Goal: Information Seeking & Learning: Learn about a topic

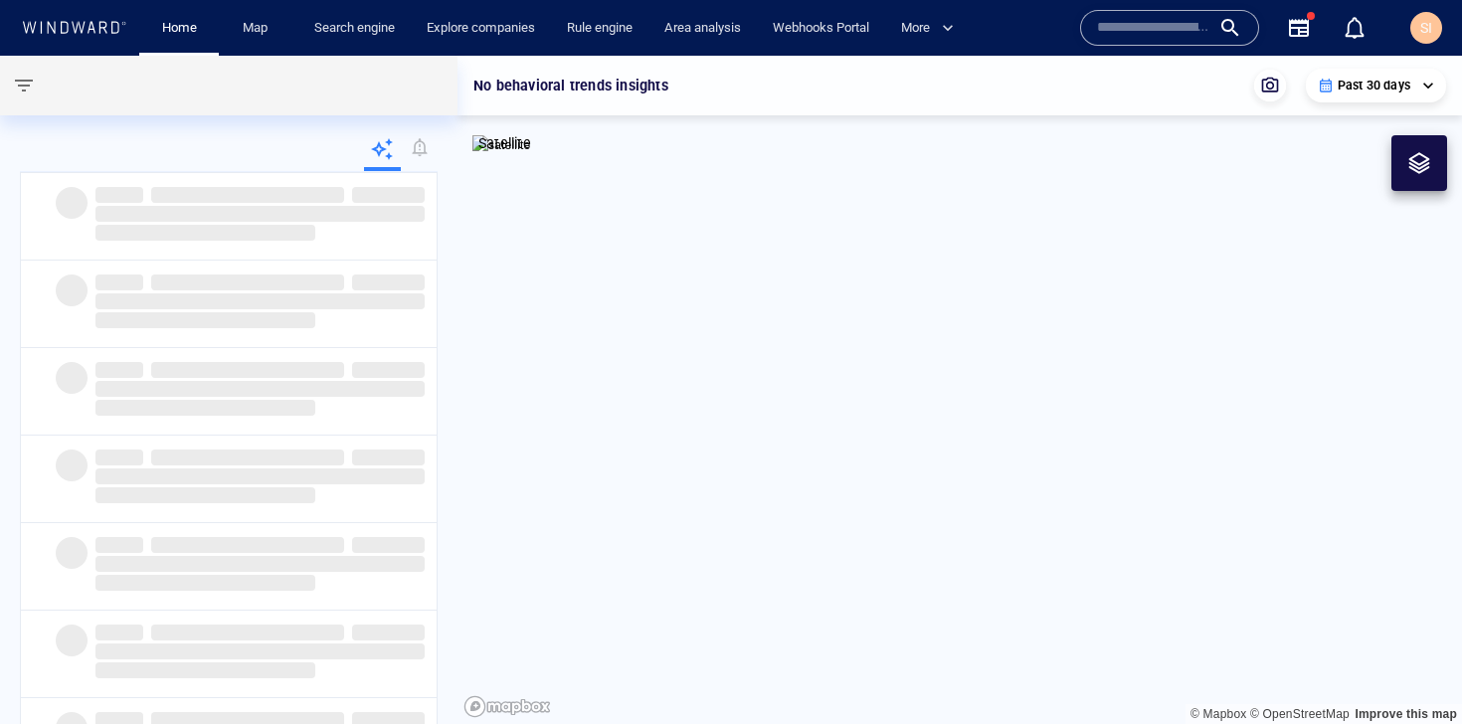
click at [1158, 31] on input "text" at bounding box center [1153, 28] width 113 height 30
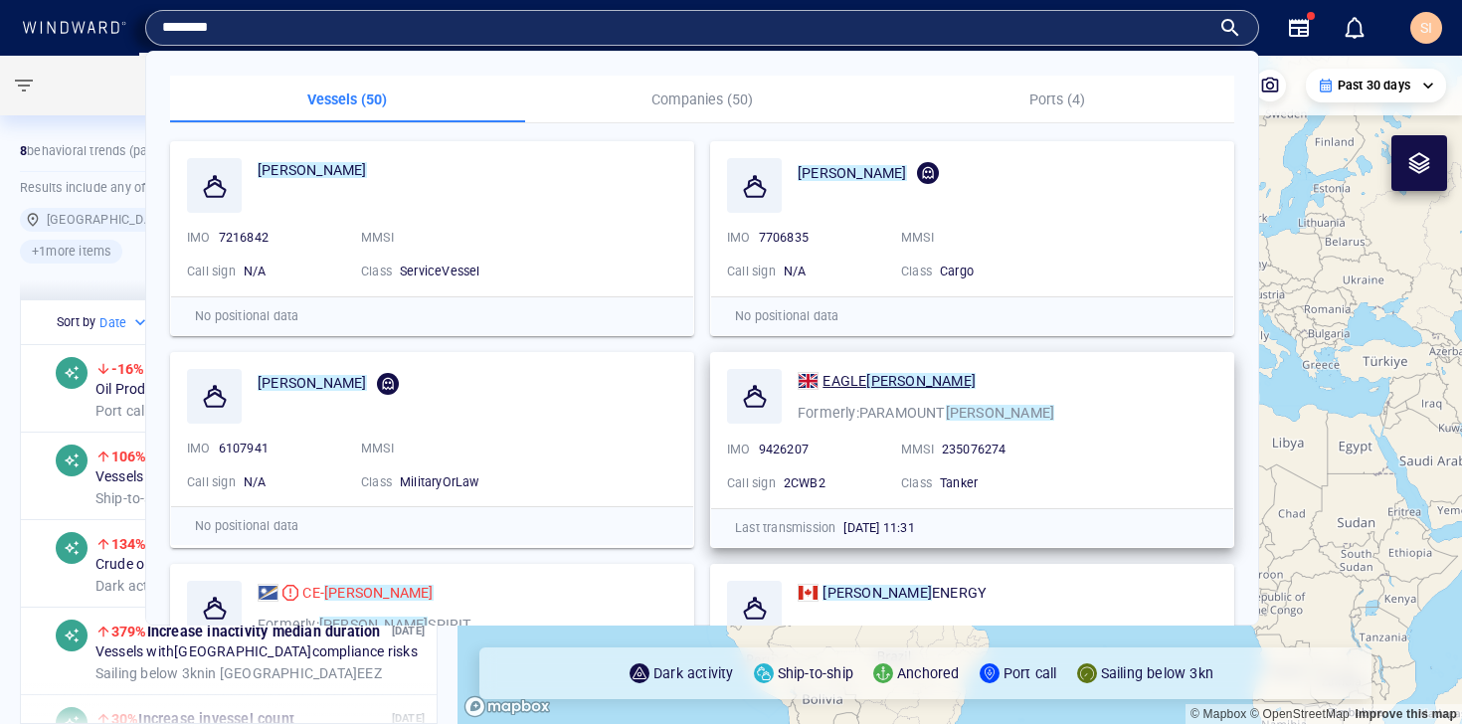
type input "********"
click at [846, 381] on span "EAGLE" at bounding box center [845, 381] width 44 height 16
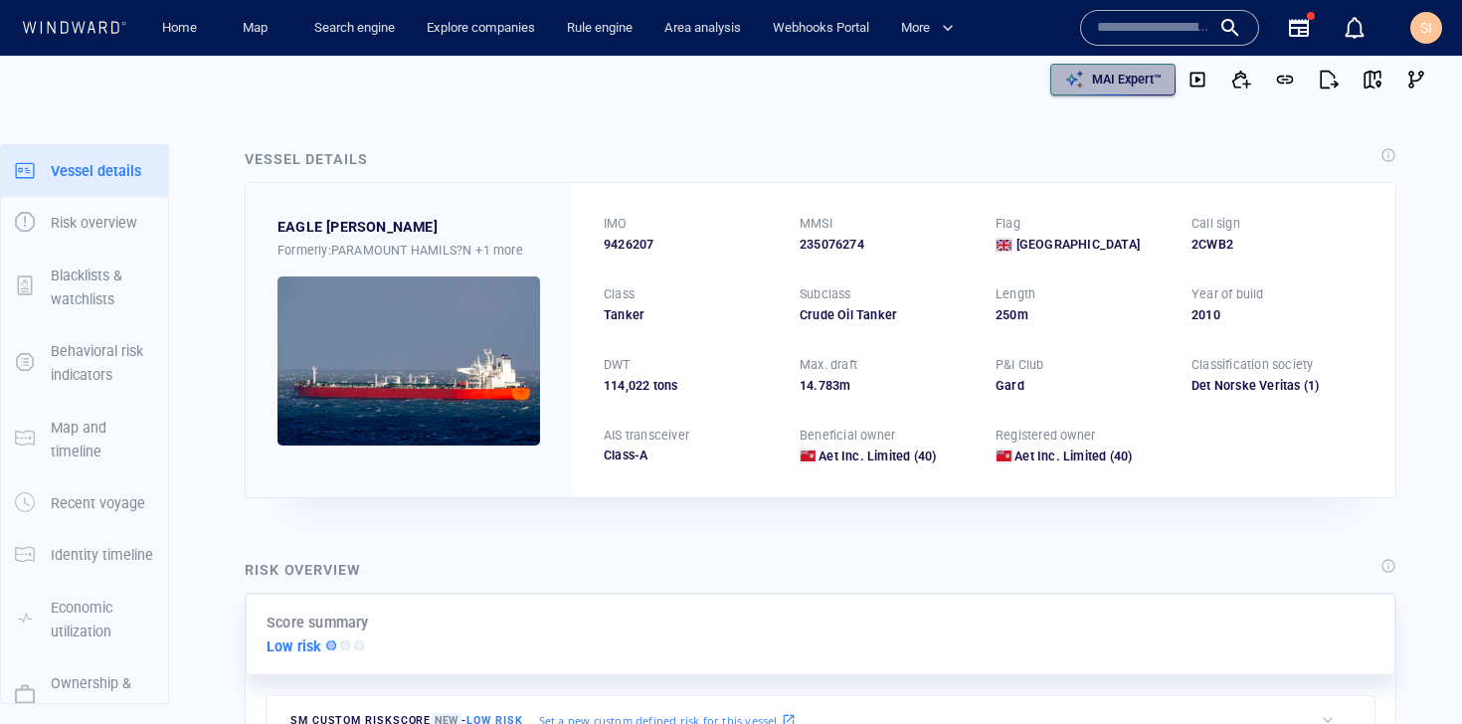
click at [1125, 84] on p "MAI Expert™" at bounding box center [1127, 80] width 70 height 18
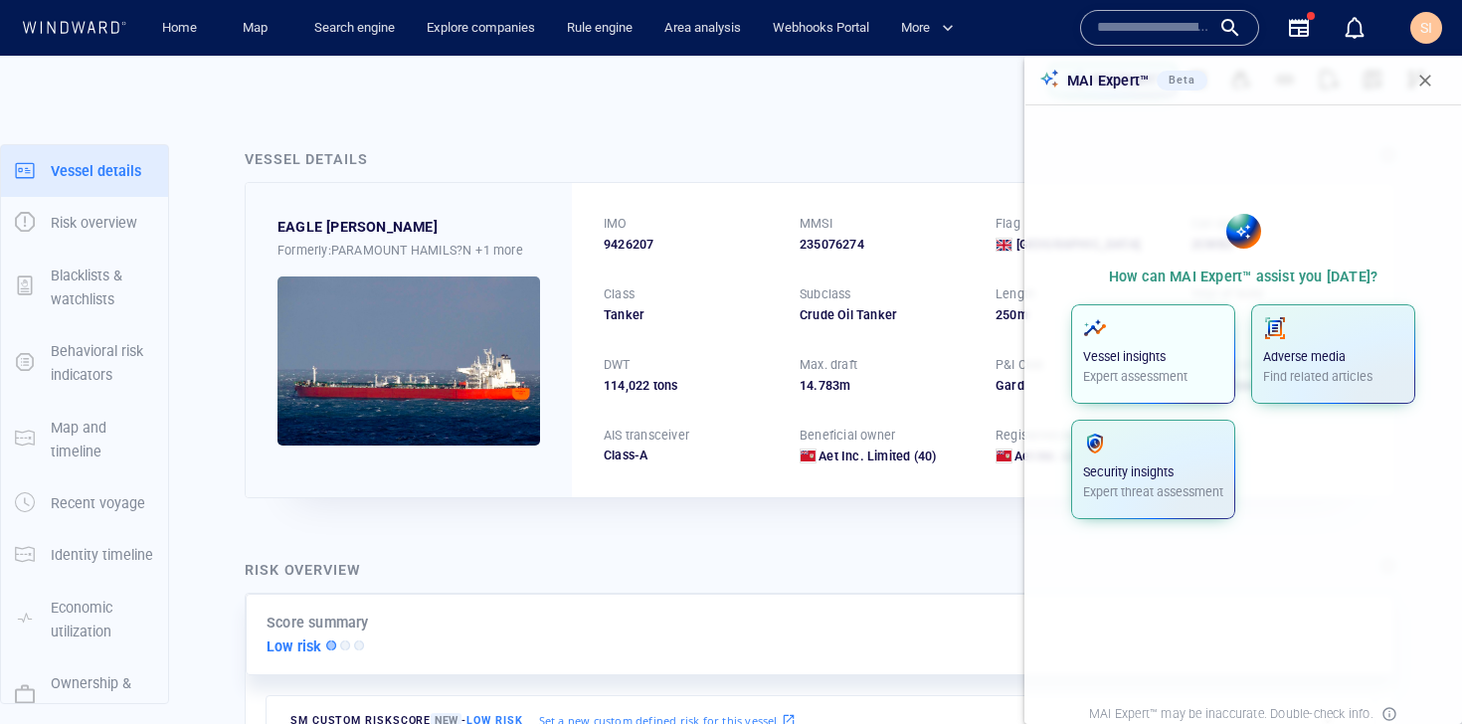
click at [1182, 378] on p "Expert assessment" at bounding box center [1153, 377] width 140 height 18
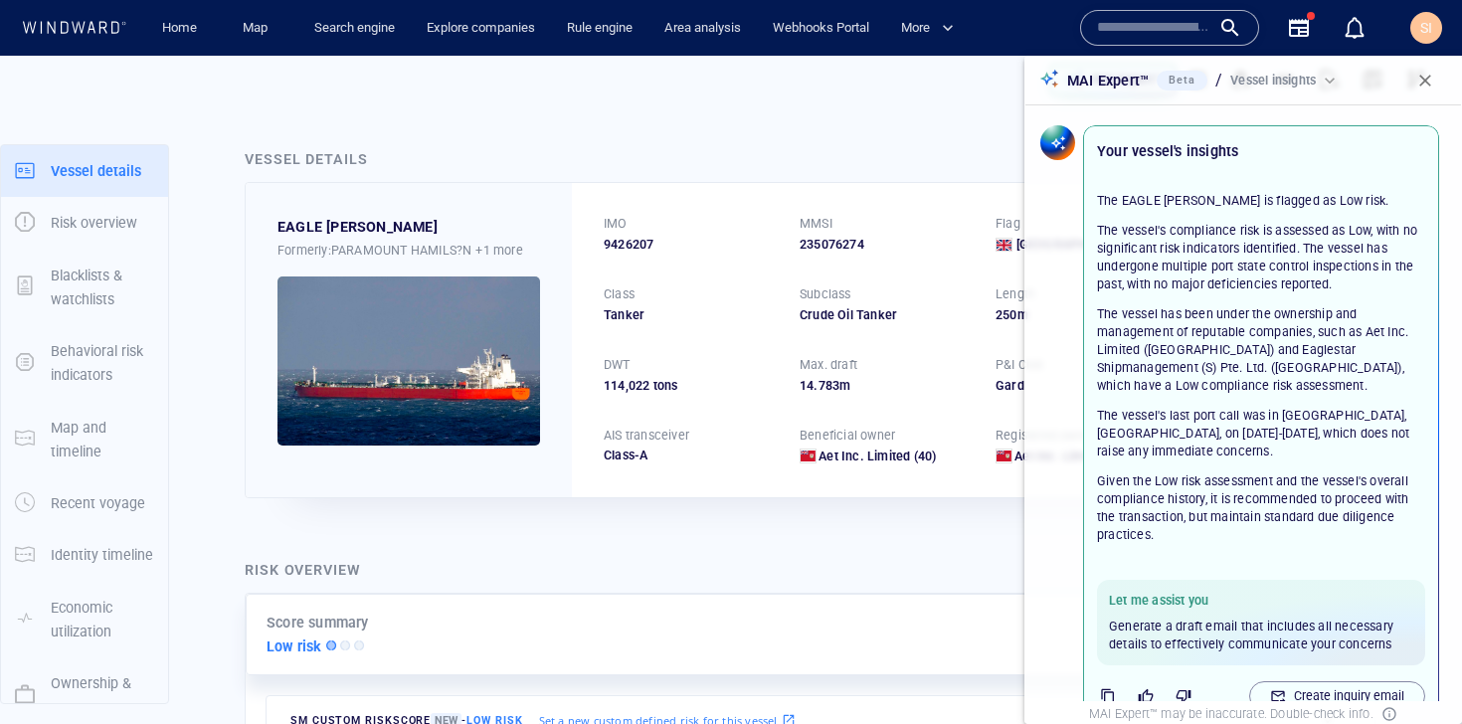
scroll to position [75, 0]
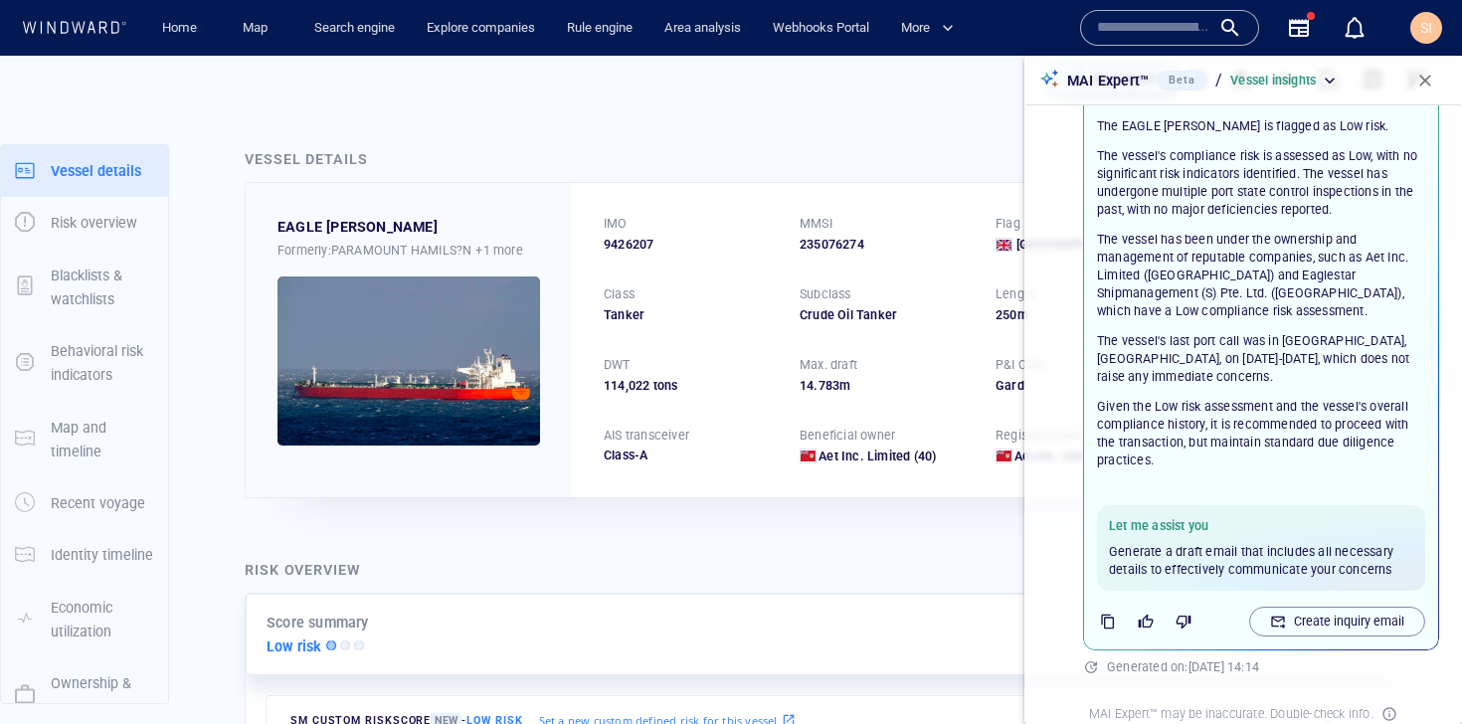
click at [1304, 31] on icon "button" at bounding box center [1299, 28] width 20 height 18
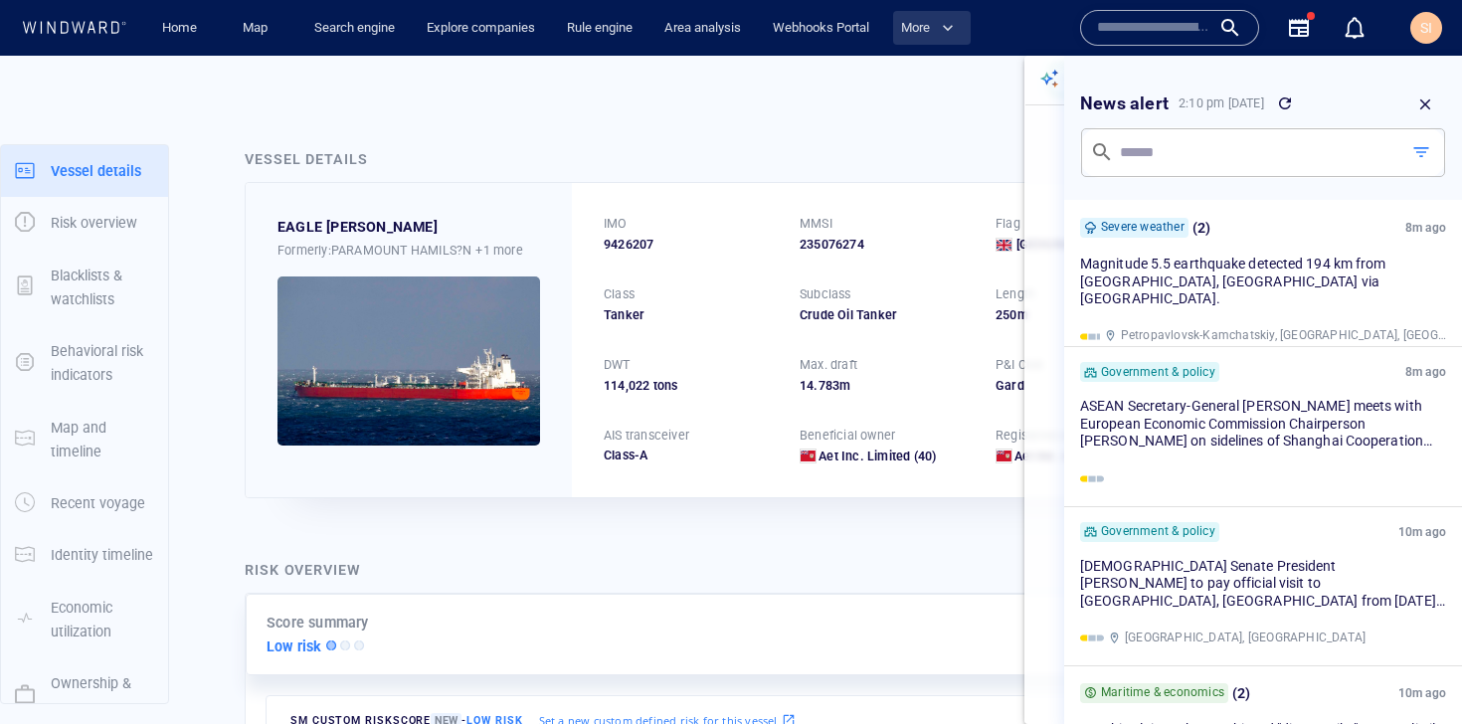
click at [920, 21] on span "More" at bounding box center [927, 28] width 53 height 23
click at [735, 107] on div at bounding box center [731, 362] width 1462 height 724
click at [364, 29] on link "Search engine" at bounding box center [354, 28] width 96 height 35
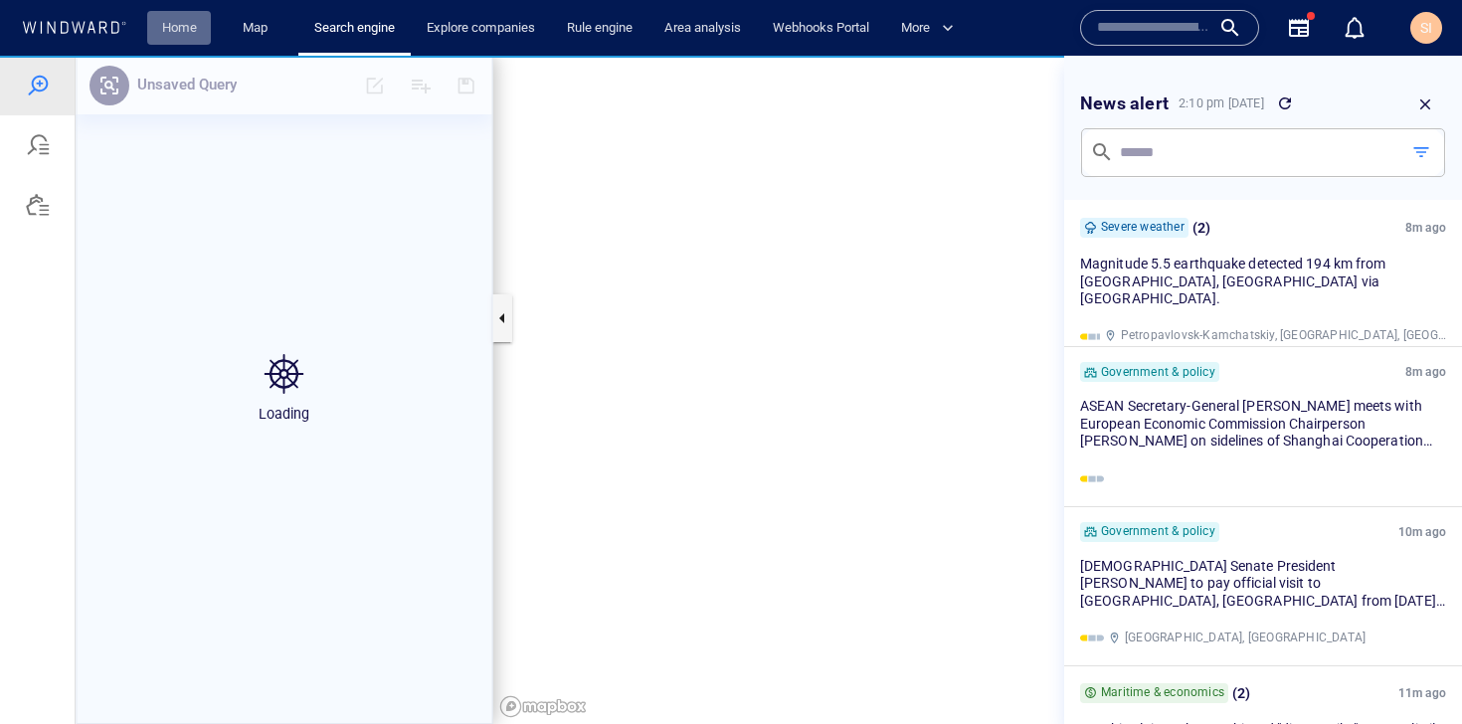
click at [167, 32] on link "Home" at bounding box center [179, 28] width 51 height 35
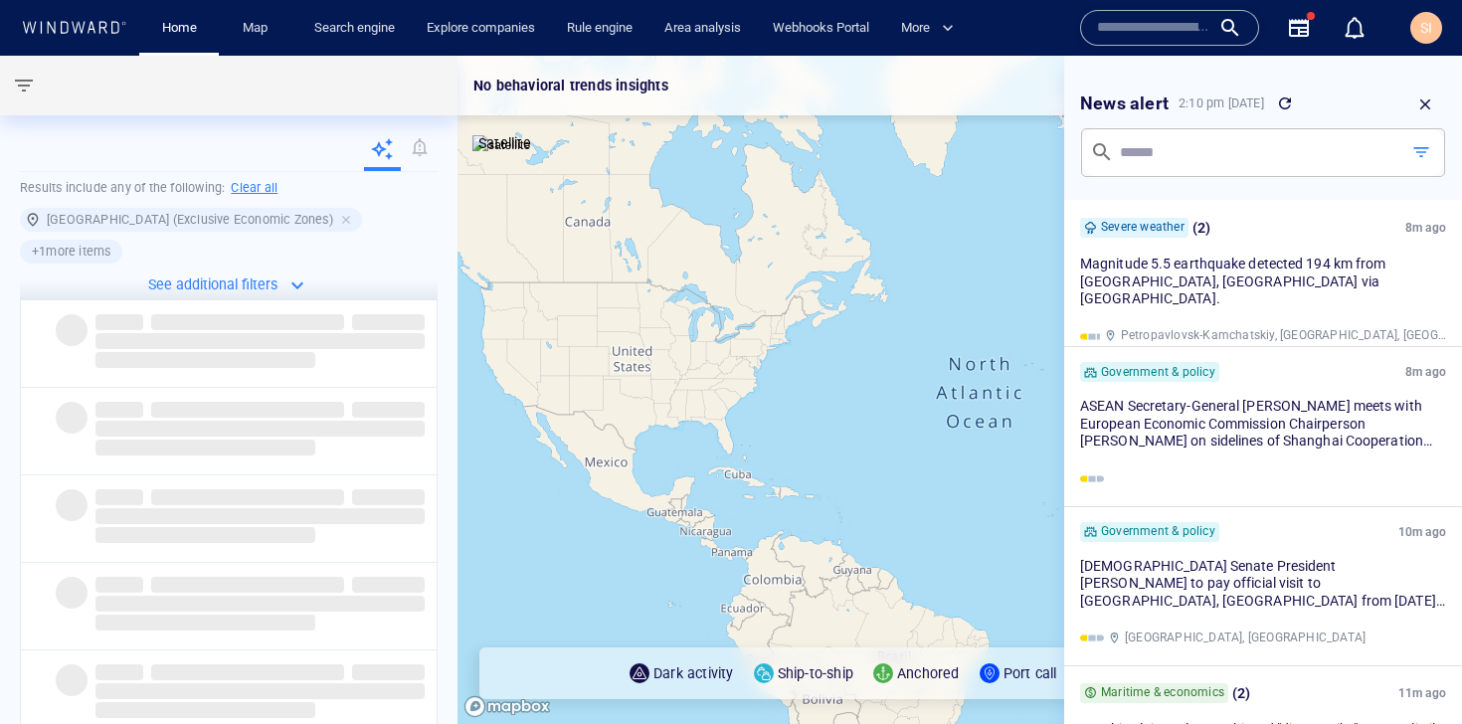
click at [1423, 114] on button "button" at bounding box center [1425, 105] width 42 height 42
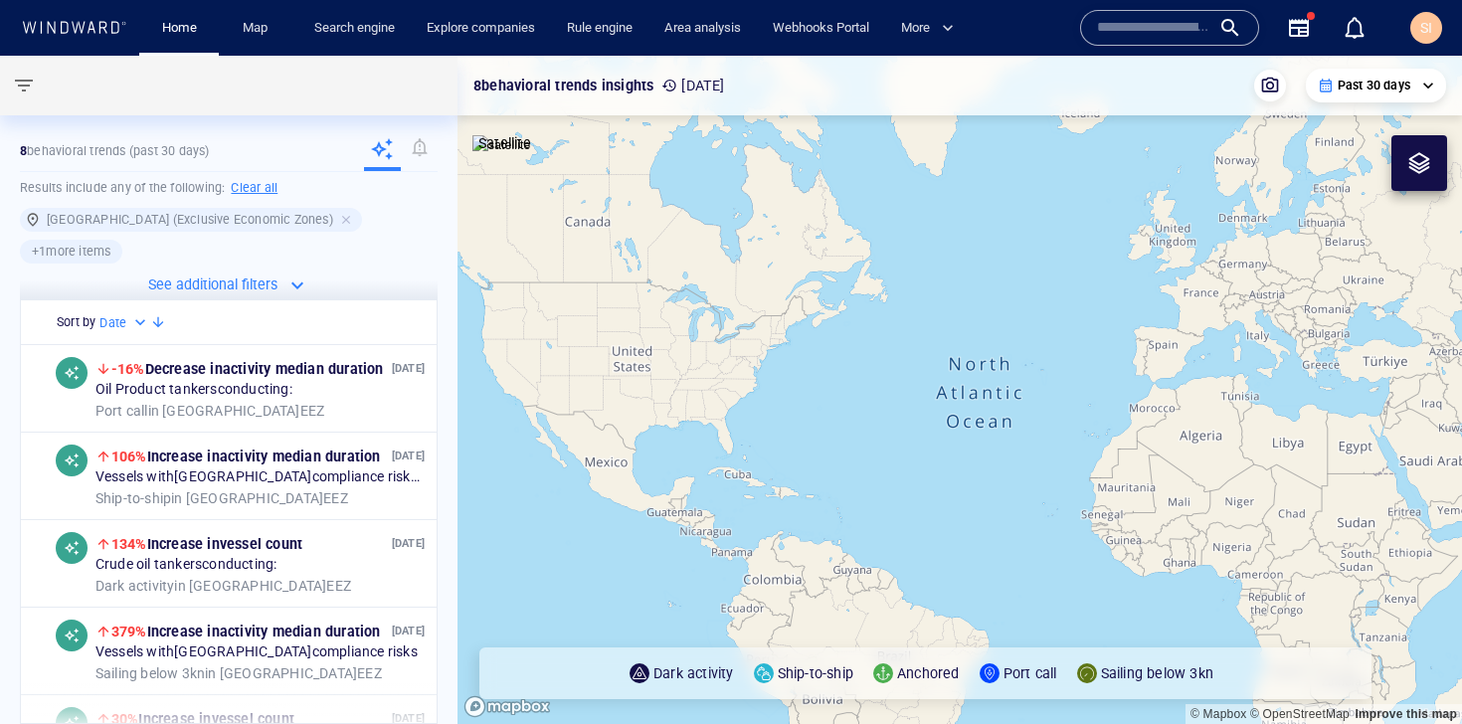
click at [264, 187] on h6 "Clear all" at bounding box center [254, 188] width 47 height 20
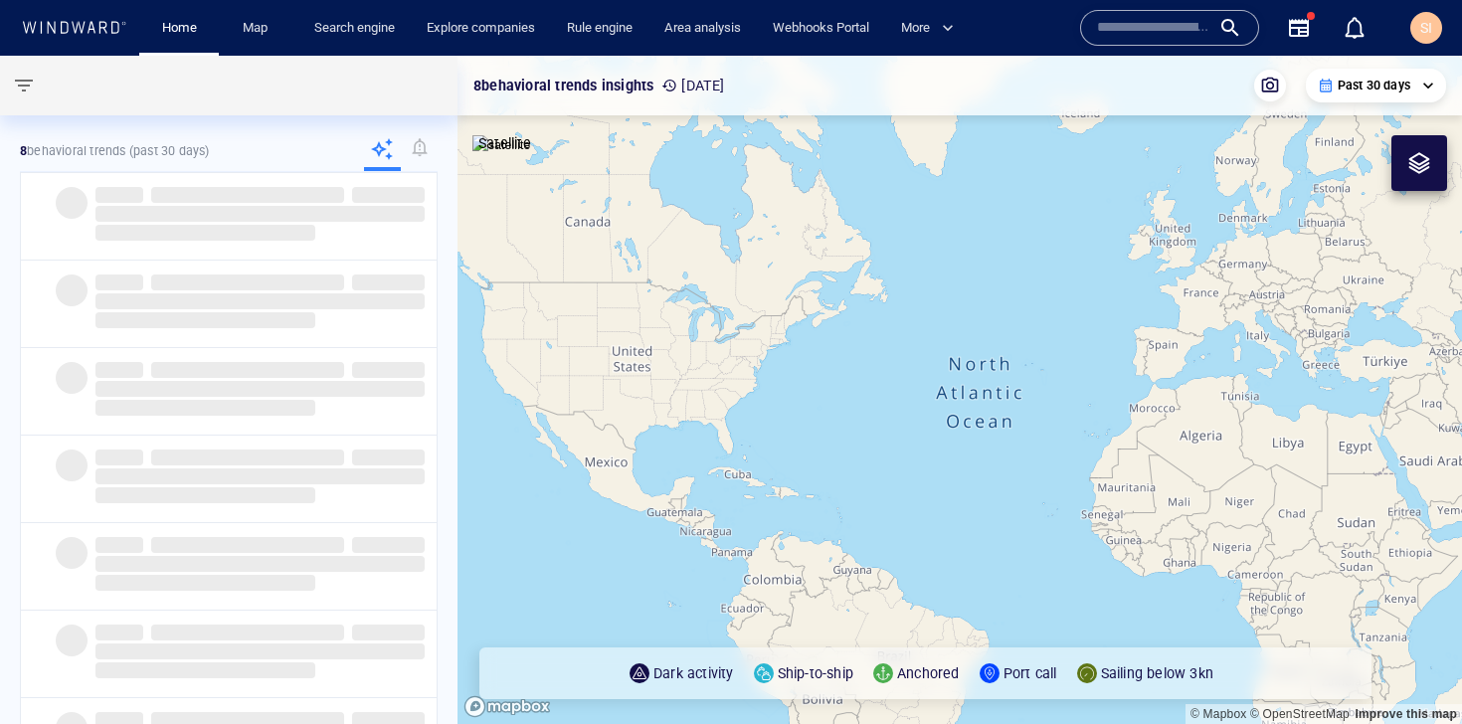
click at [14, 97] on button "button" at bounding box center [24, 86] width 48 height 48
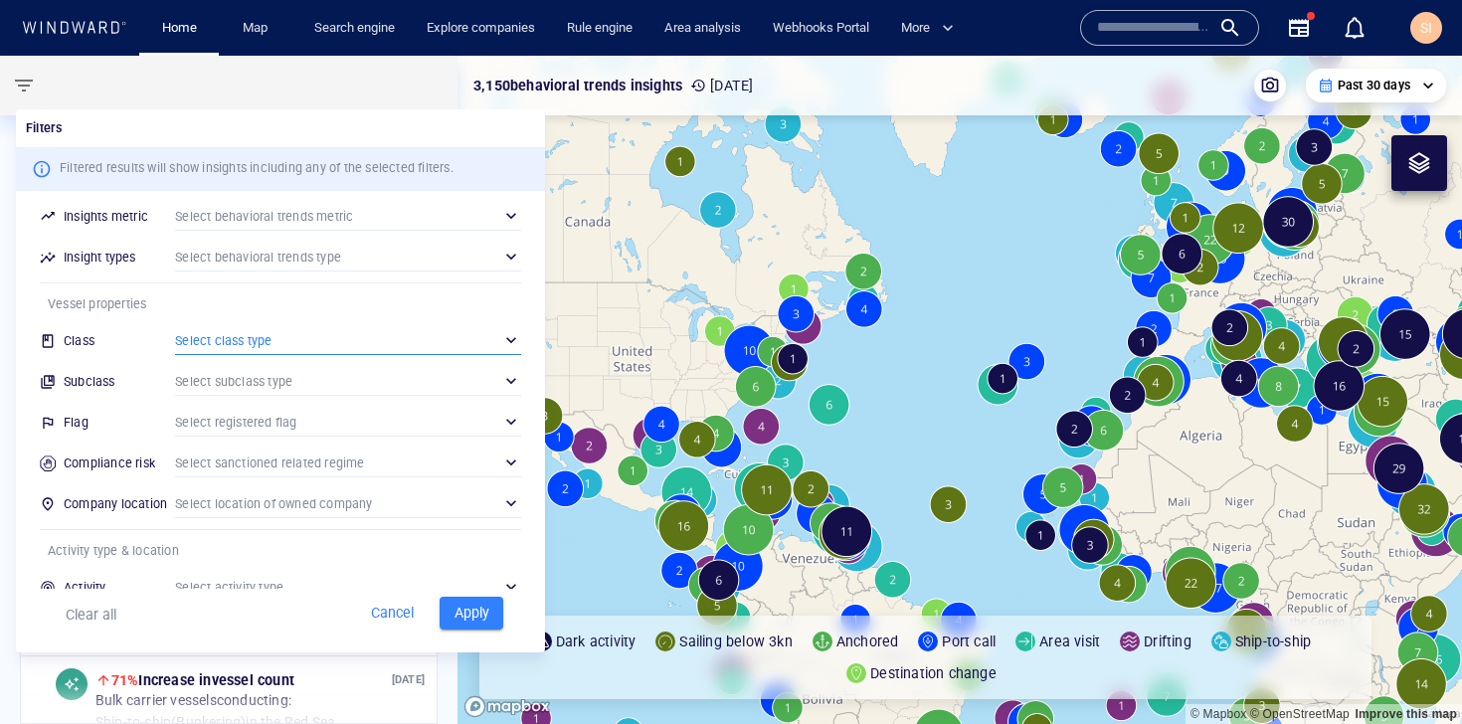
click at [279, 340] on div "​" at bounding box center [348, 340] width 346 height 30
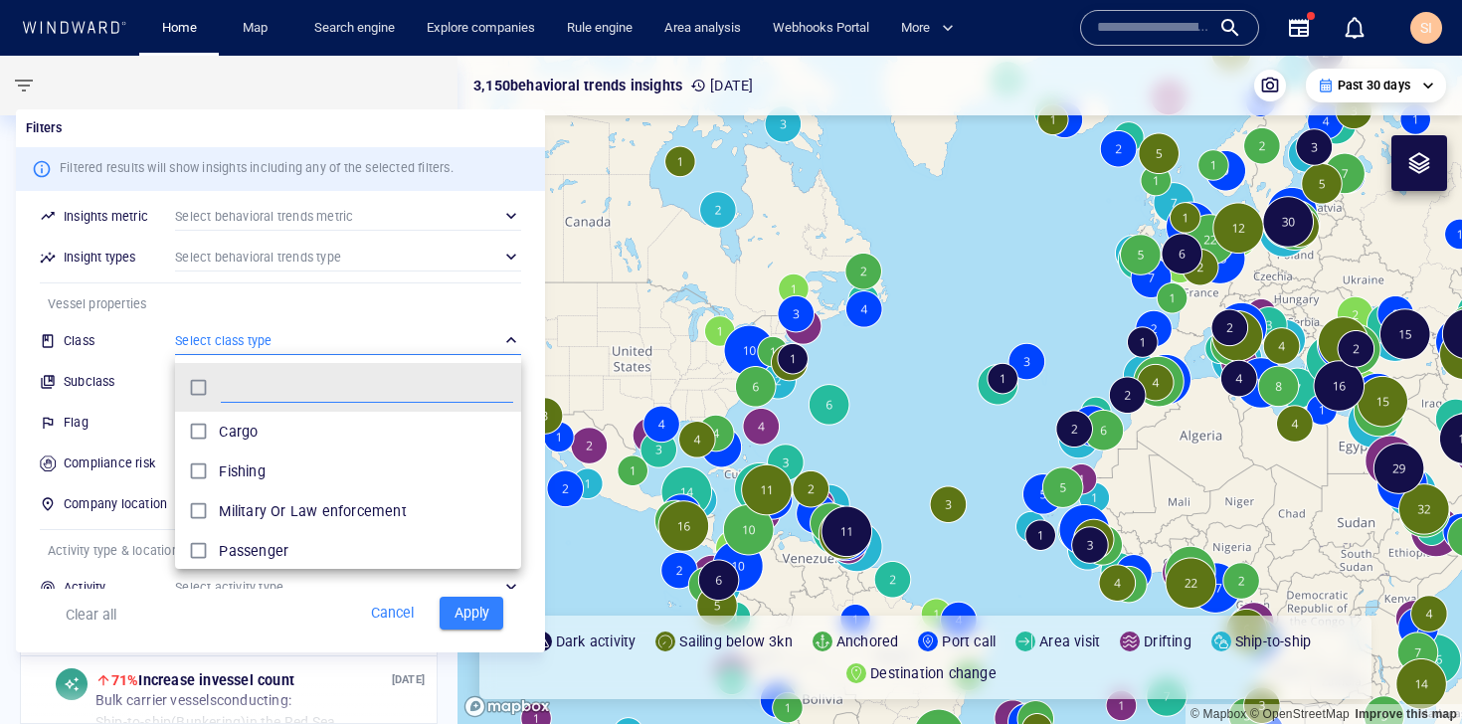
scroll to position [183, 331]
type input "******"
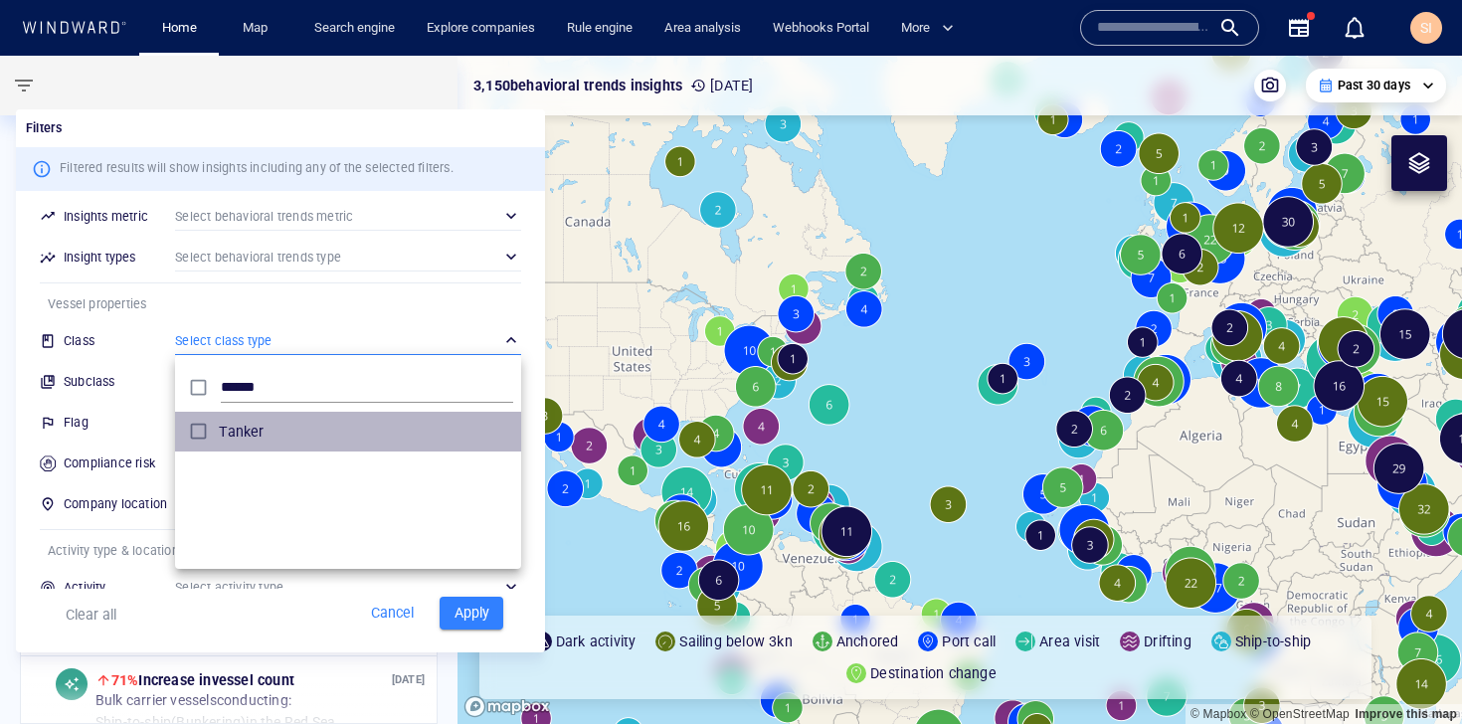
drag, startPoint x: 254, startPoint y: 437, endPoint x: 281, endPoint y: 317, distance: 122.6
click at [281, 318] on div "****** Tanker" at bounding box center [731, 362] width 1462 height 724
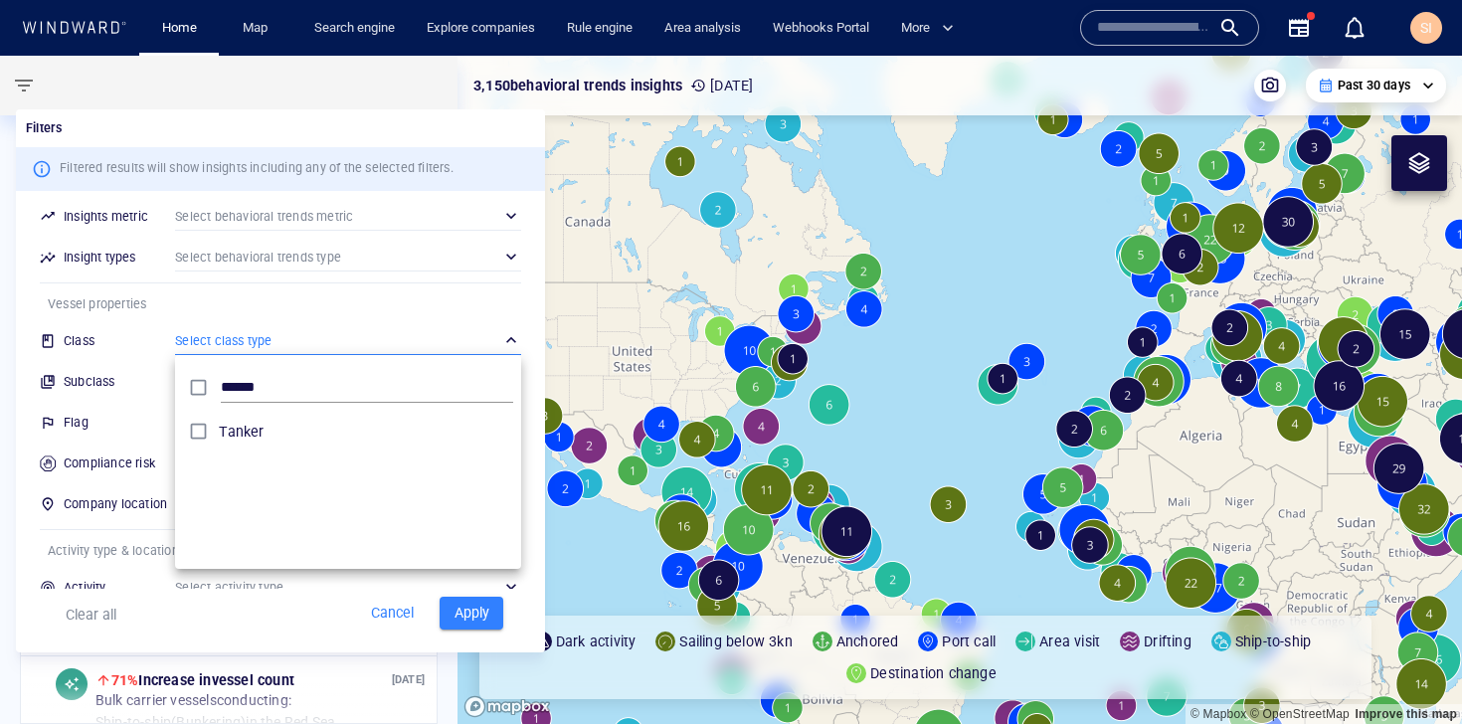
click at [281, 317] on div at bounding box center [731, 362] width 1462 height 724
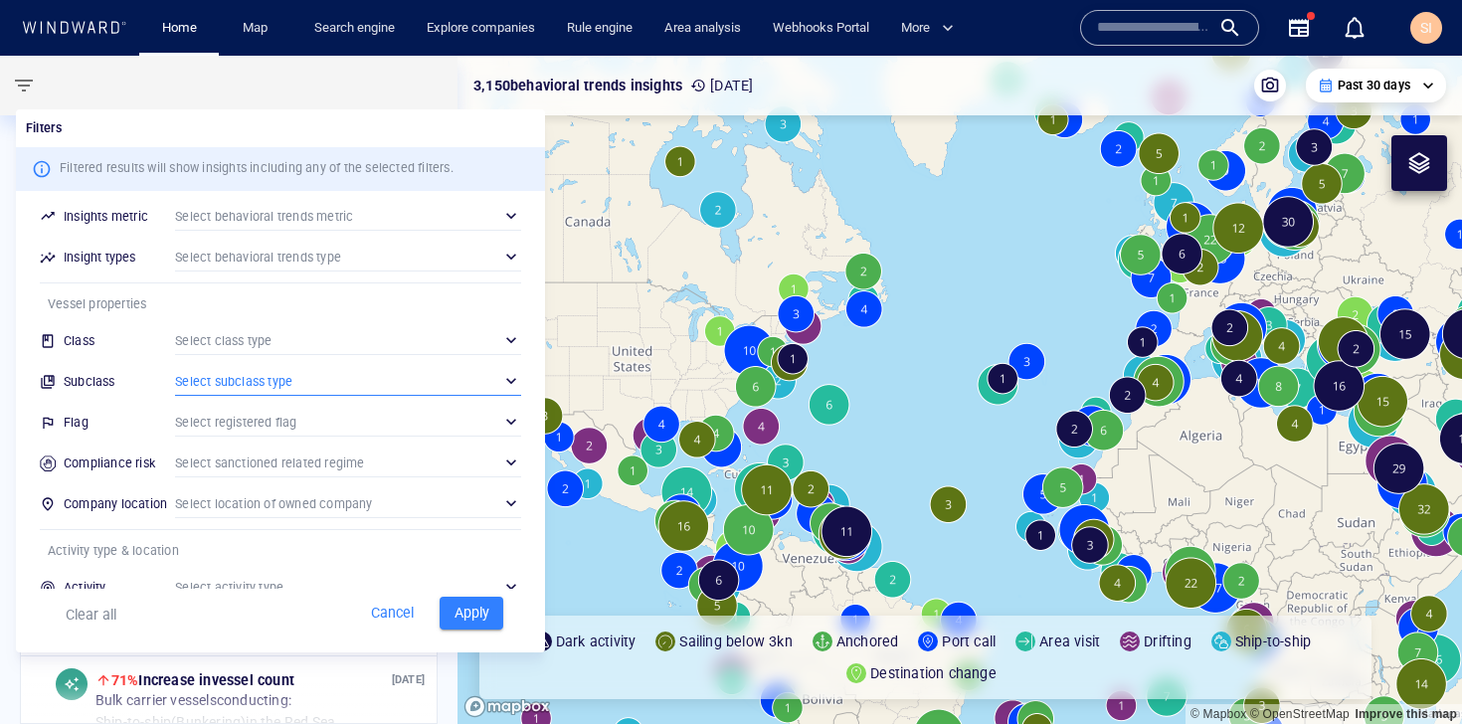
click at [289, 387] on div "​" at bounding box center [348, 381] width 346 height 30
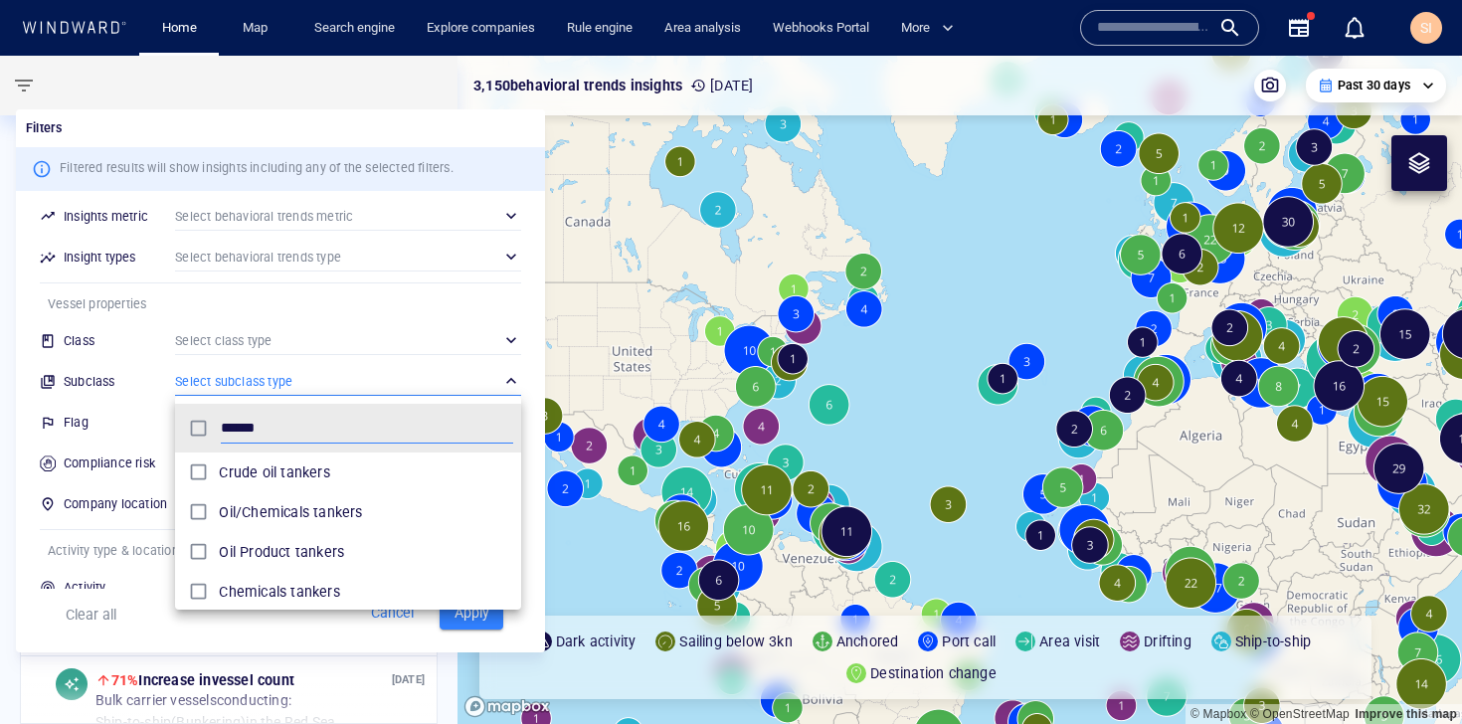
type input "******"
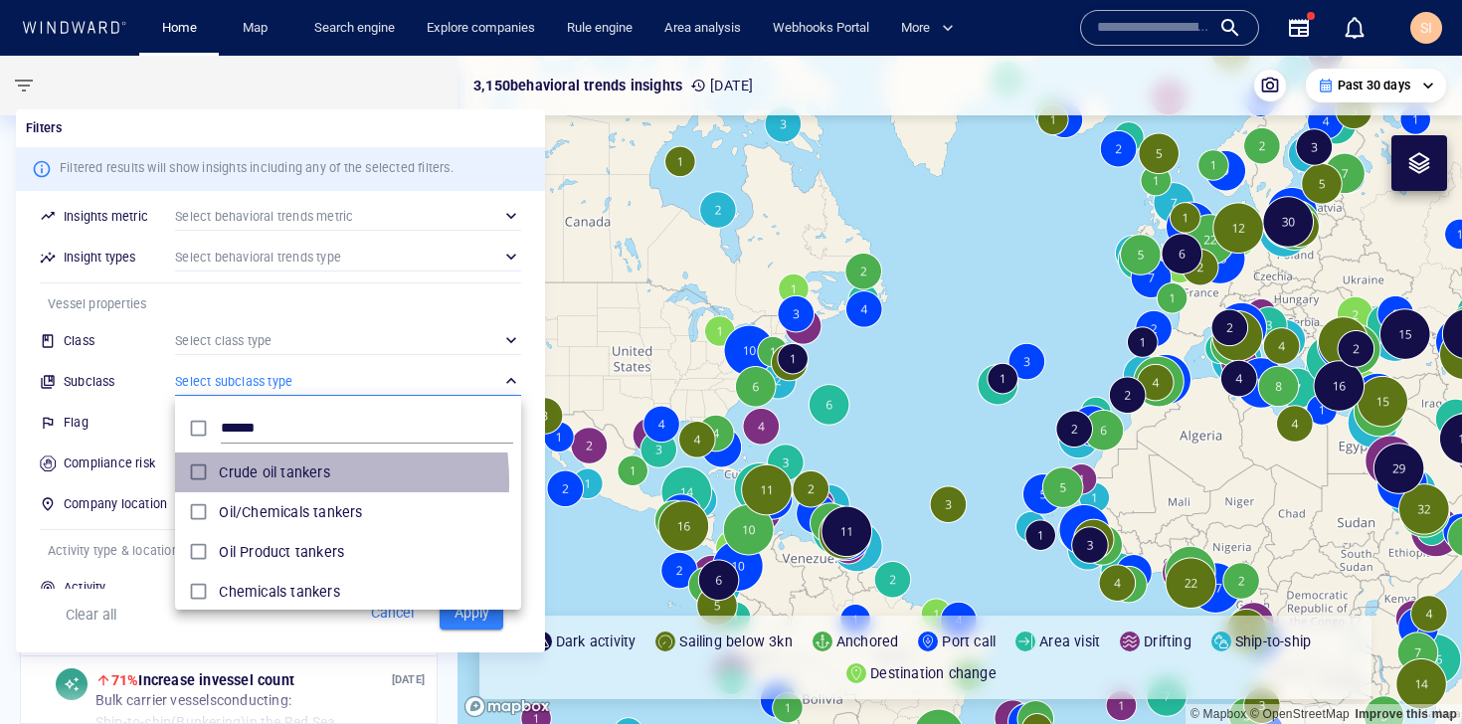
click at [242, 482] on p "Crude oil tankers" at bounding box center [274, 473] width 110 height 24
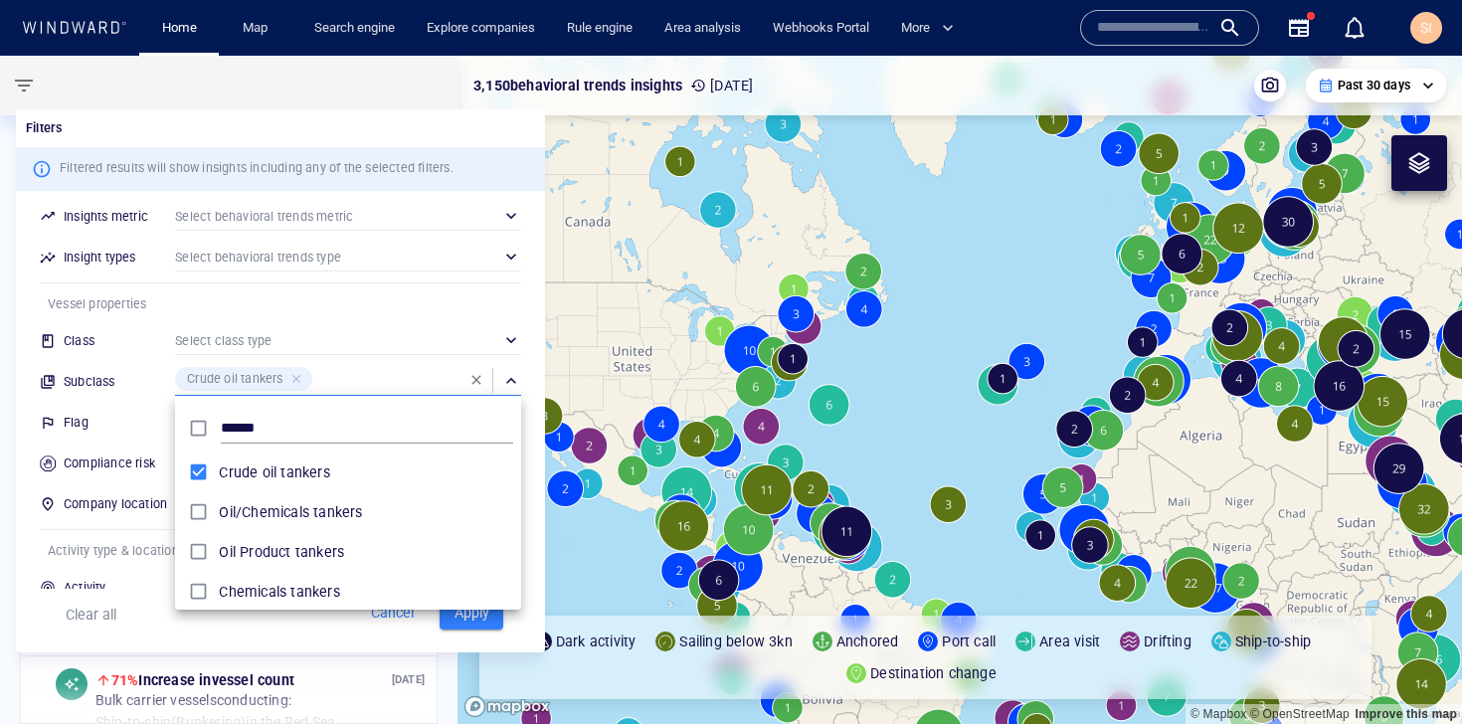
click at [501, 622] on div at bounding box center [731, 362] width 1462 height 724
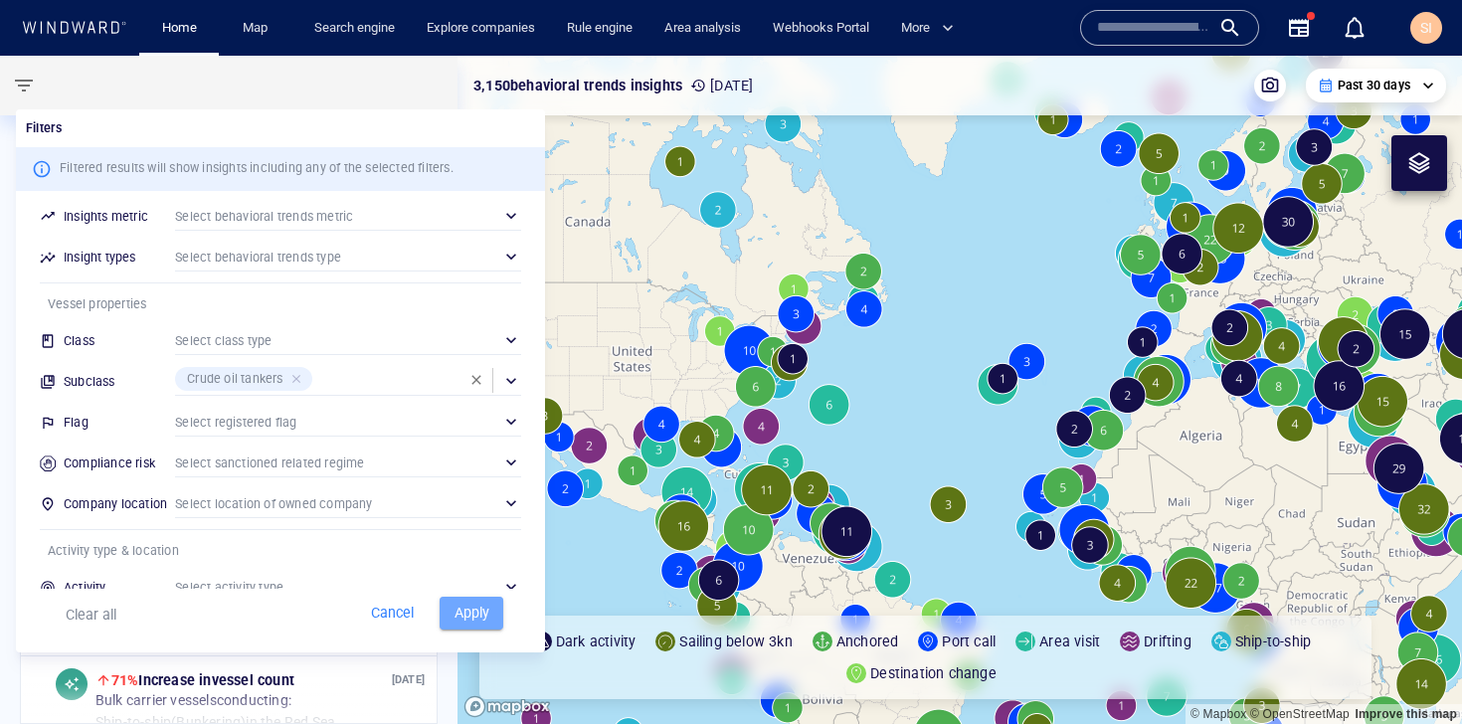
click at [491, 622] on span "Apply" at bounding box center [472, 613] width 44 height 25
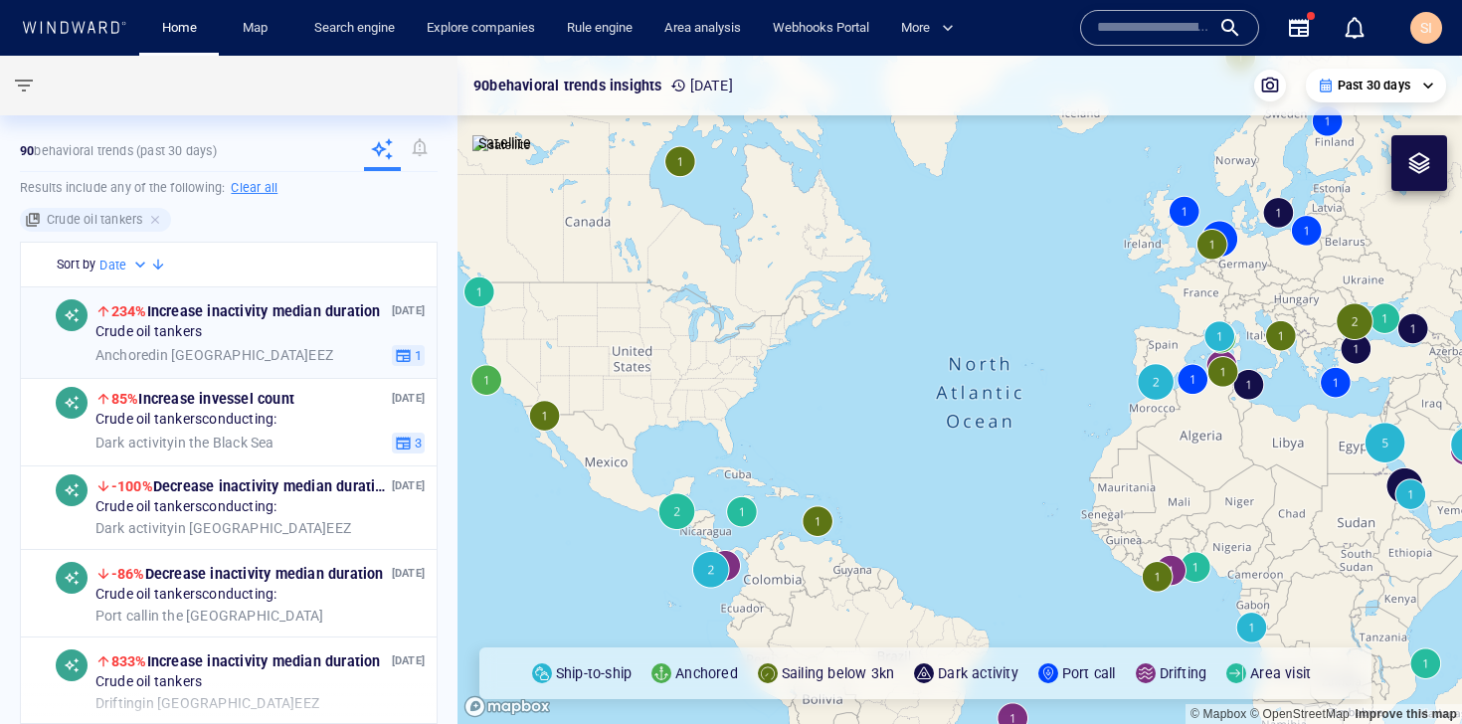
click at [324, 352] on div "Anchored in [GEOGRAPHIC_DATA] EEZ" at bounding box center [239, 356] width 288 height 18
